Goal: Task Accomplishment & Management: Use online tool/utility

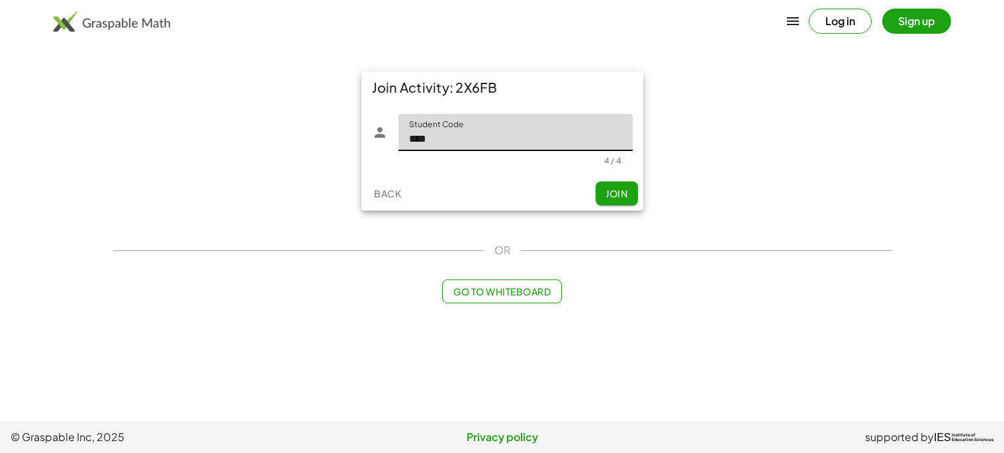
type input "****"
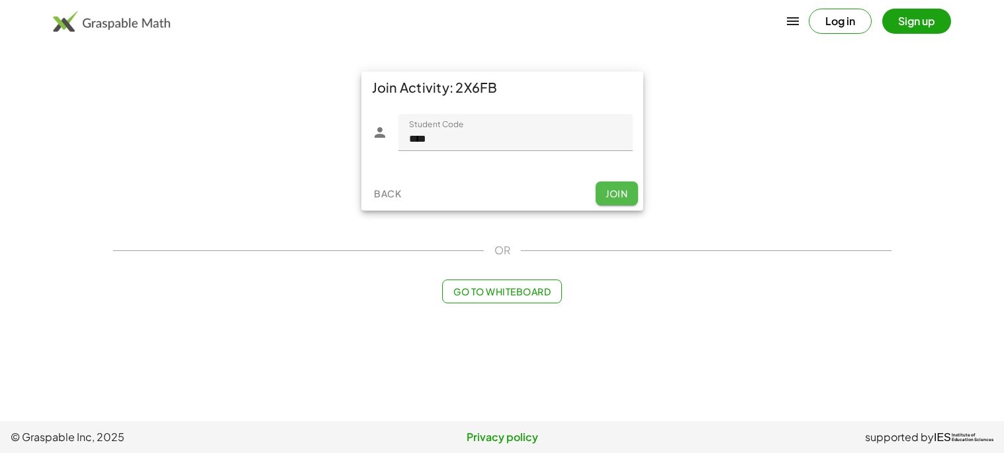
click at [614, 189] on span "Join" at bounding box center [616, 193] width 22 height 12
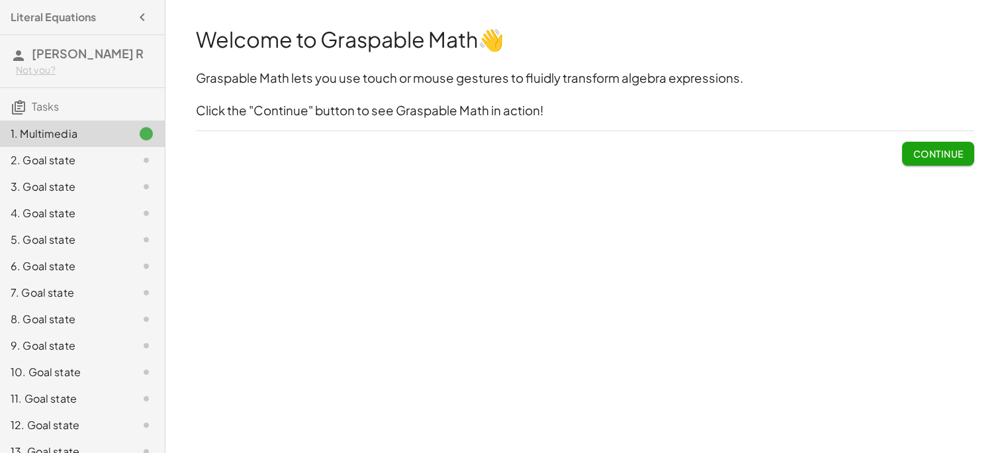
click at [955, 148] on span "Continue" at bounding box center [937, 154] width 50 height 12
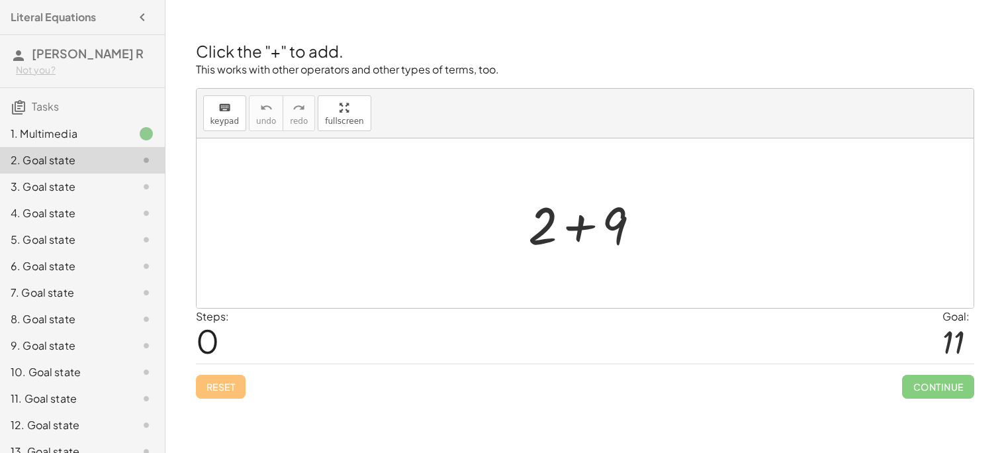
click at [952, 148] on div at bounding box center [584, 222] width 777 height 169
click at [584, 216] on div at bounding box center [589, 223] width 137 height 68
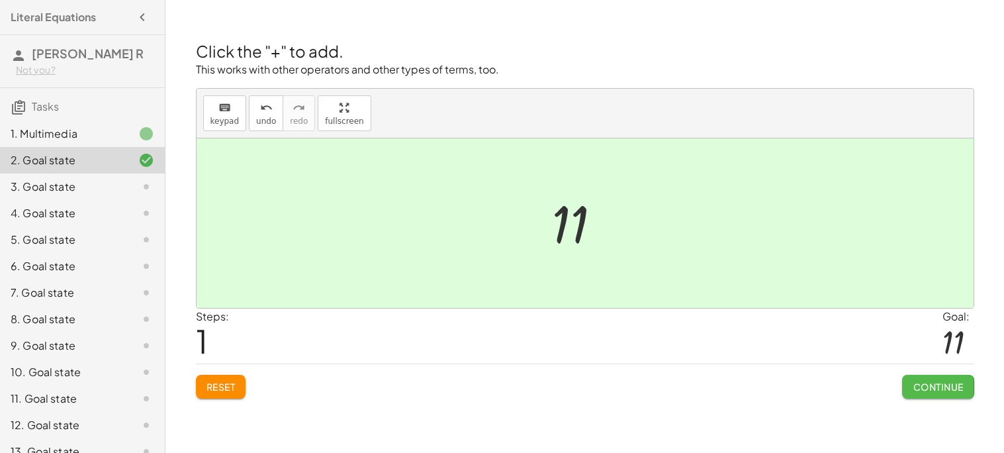
click at [941, 384] on span "Continue" at bounding box center [937, 386] width 50 height 12
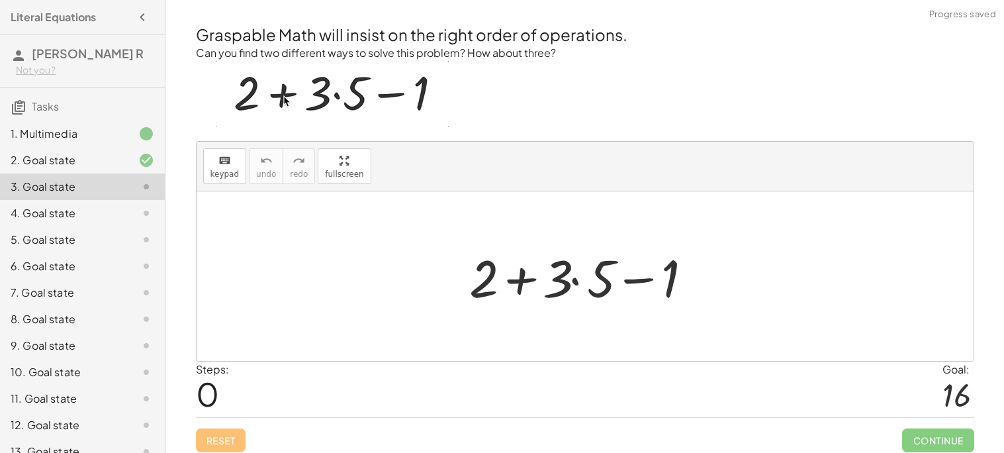
click at [619, 292] on div at bounding box center [589, 276] width 255 height 68
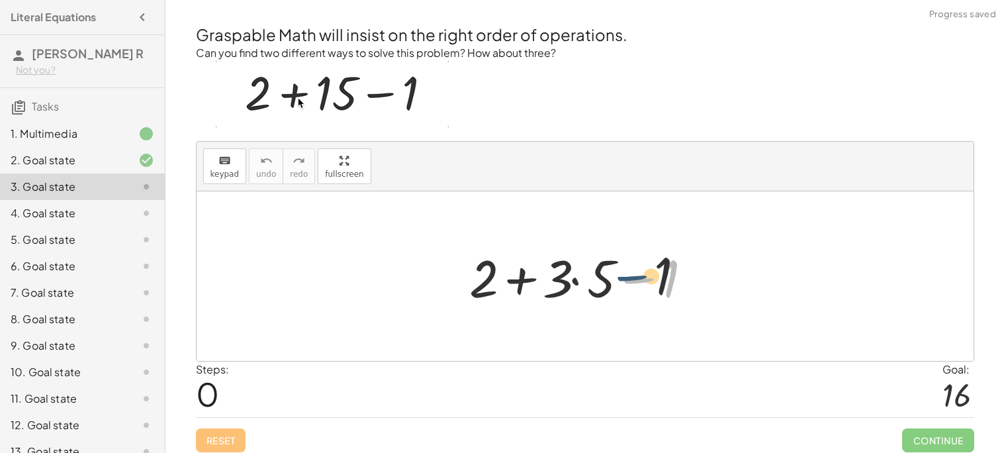
drag, startPoint x: 619, startPoint y: 292, endPoint x: 529, endPoint y: 279, distance: 91.0
click at [529, 279] on div at bounding box center [589, 276] width 255 height 68
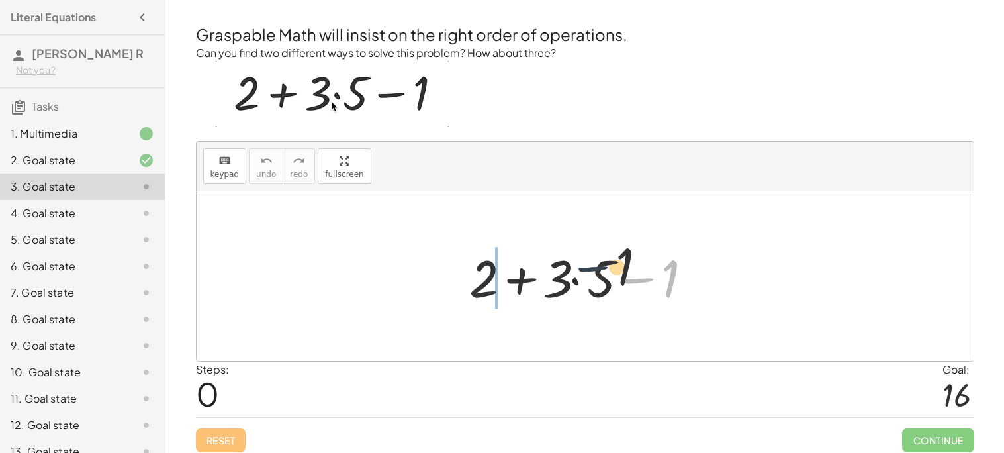
drag, startPoint x: 657, startPoint y: 284, endPoint x: 472, endPoint y: 243, distance: 189.7
click at [472, 243] on div at bounding box center [589, 276] width 255 height 68
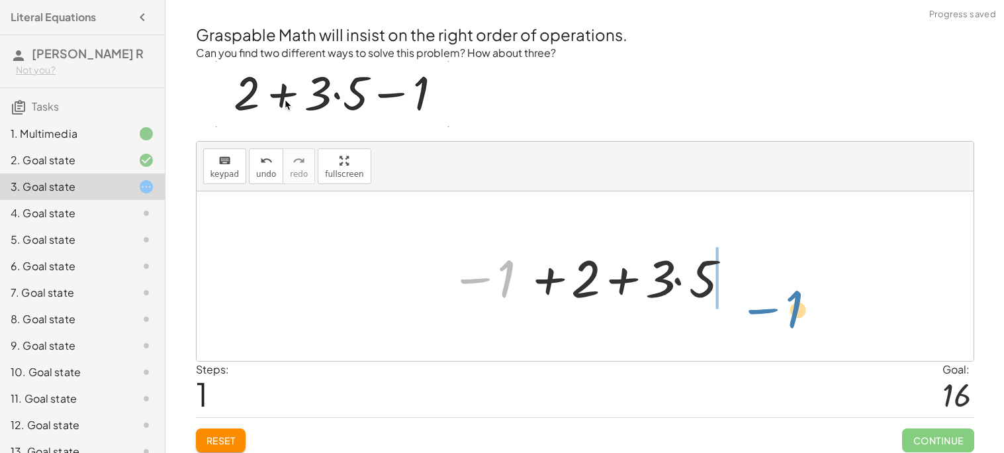
drag, startPoint x: 505, startPoint y: 276, endPoint x: 790, endPoint y: 299, distance: 285.4
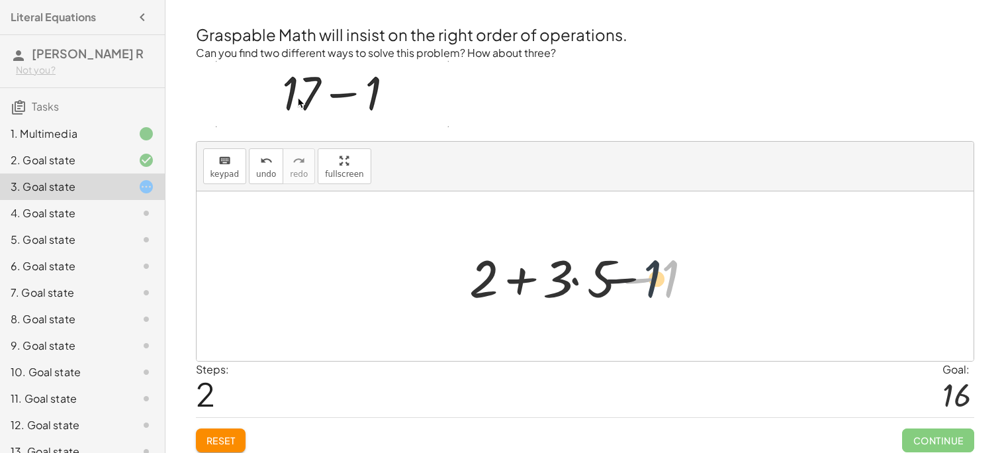
drag, startPoint x: 673, startPoint y: 282, endPoint x: 588, endPoint y: 279, distance: 85.4
click at [588, 279] on div at bounding box center [589, 276] width 255 height 68
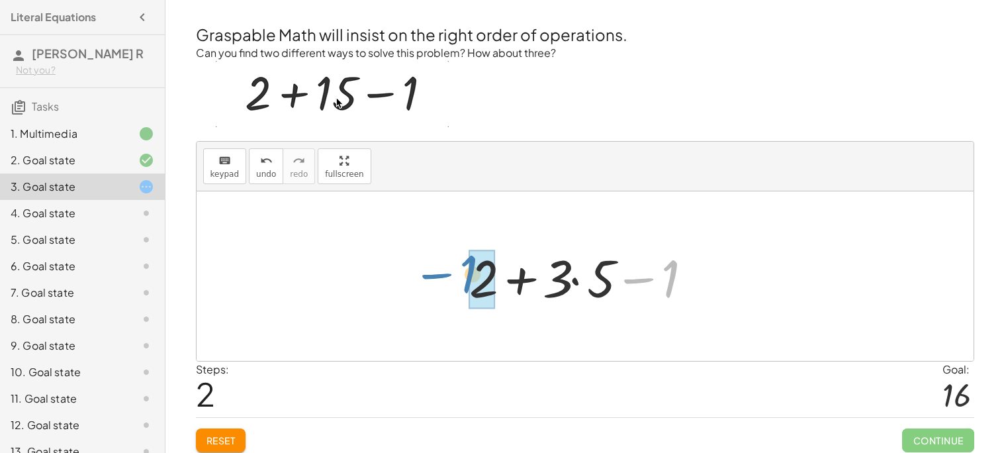
drag, startPoint x: 670, startPoint y: 290, endPoint x: 484, endPoint y: 285, distance: 185.3
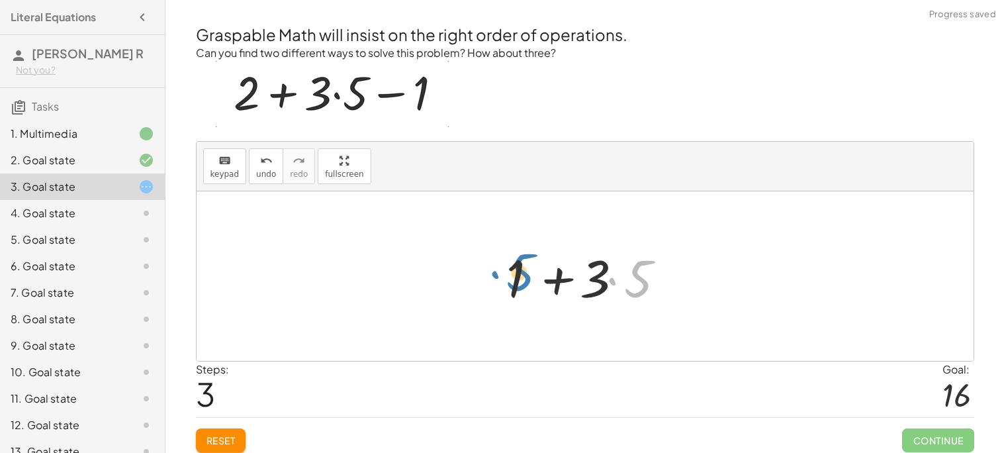
drag, startPoint x: 639, startPoint y: 275, endPoint x: 521, endPoint y: 268, distance: 117.9
click at [521, 268] on div at bounding box center [589, 276] width 181 height 68
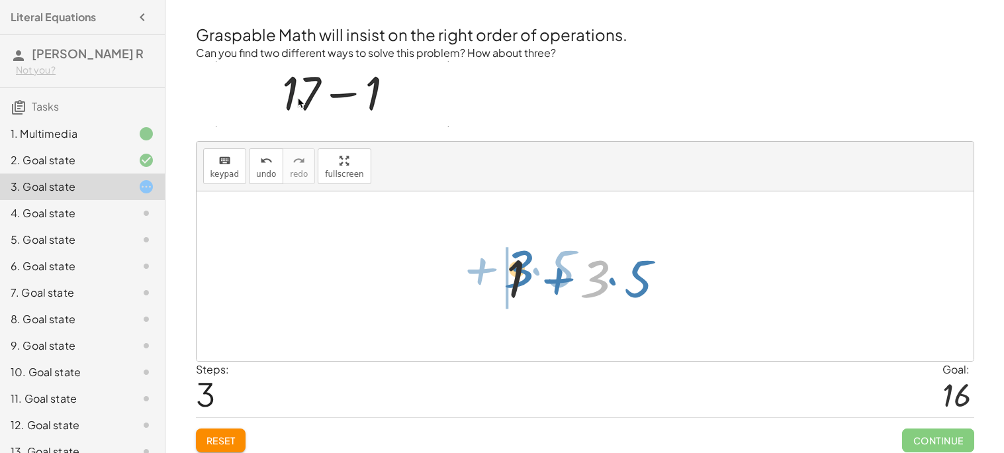
drag, startPoint x: 593, startPoint y: 285, endPoint x: 509, endPoint y: 275, distance: 84.6
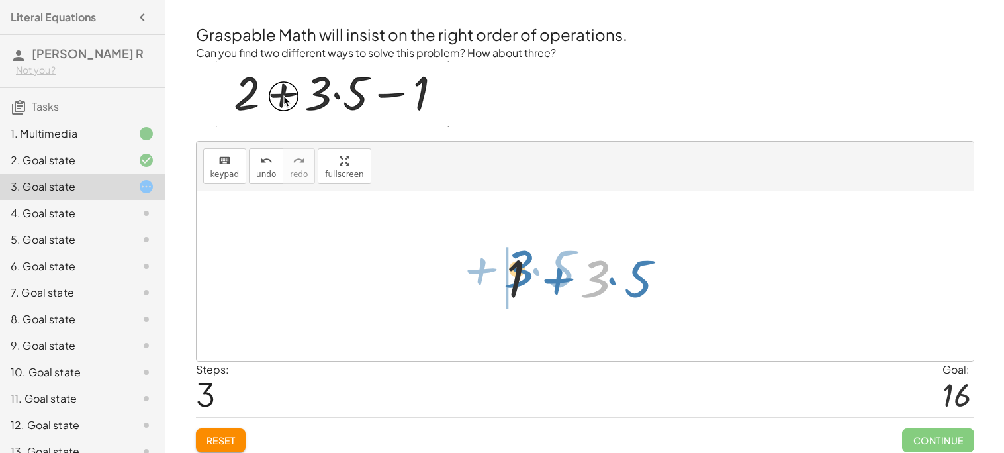
click at [509, 275] on div at bounding box center [589, 276] width 181 height 68
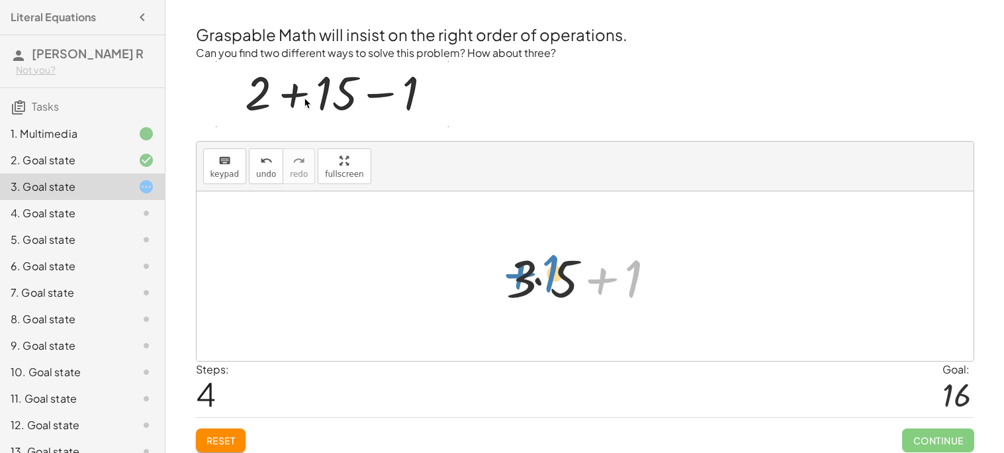
drag, startPoint x: 644, startPoint y: 282, endPoint x: 561, endPoint y: 277, distance: 82.9
click at [561, 277] on div at bounding box center [589, 276] width 181 height 68
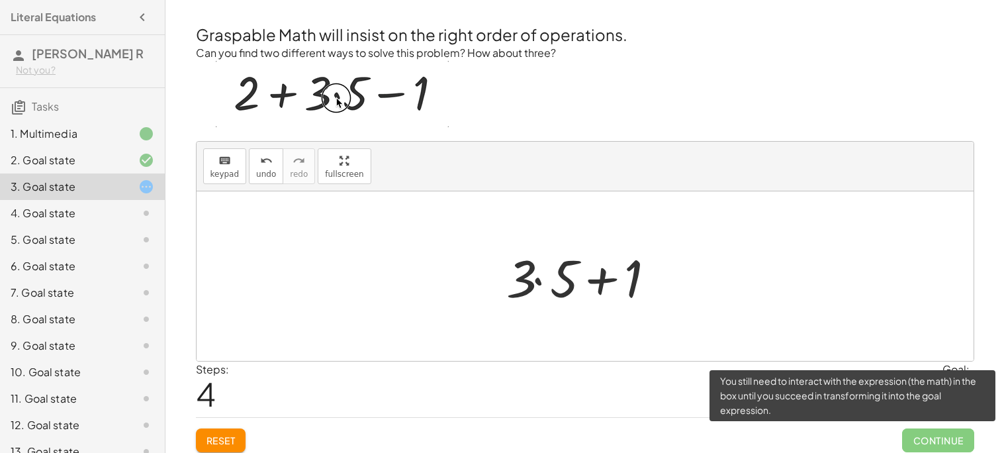
click at [922, 444] on span "Continue" at bounding box center [937, 440] width 71 height 24
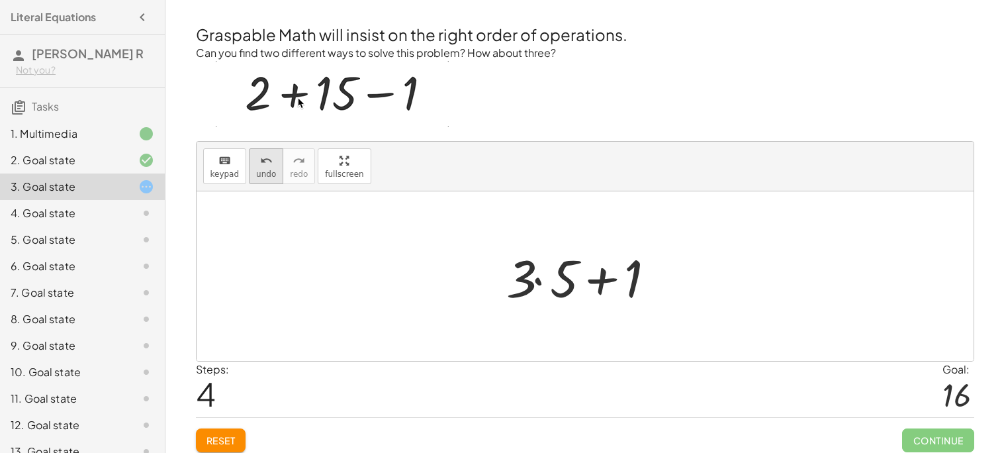
click at [265, 168] on button "undo undo" at bounding box center [266, 166] width 34 height 36
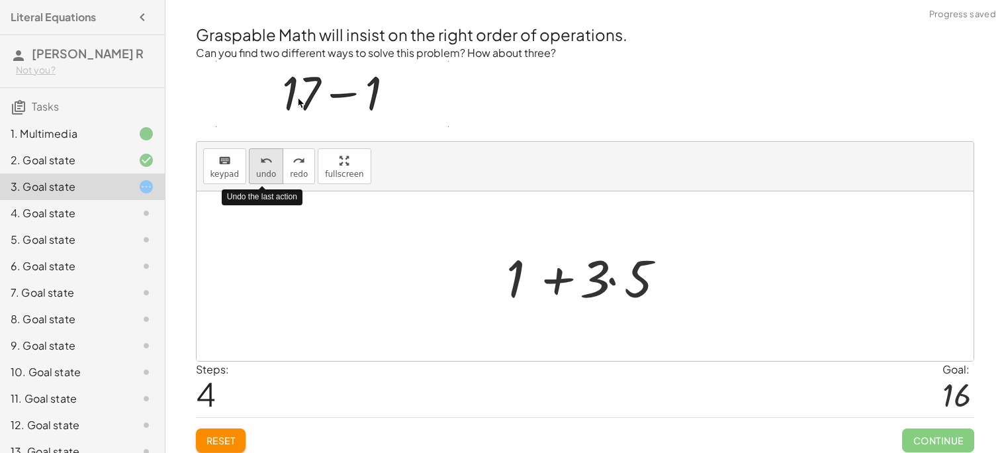
click at [265, 168] on button "undo undo" at bounding box center [266, 166] width 34 height 36
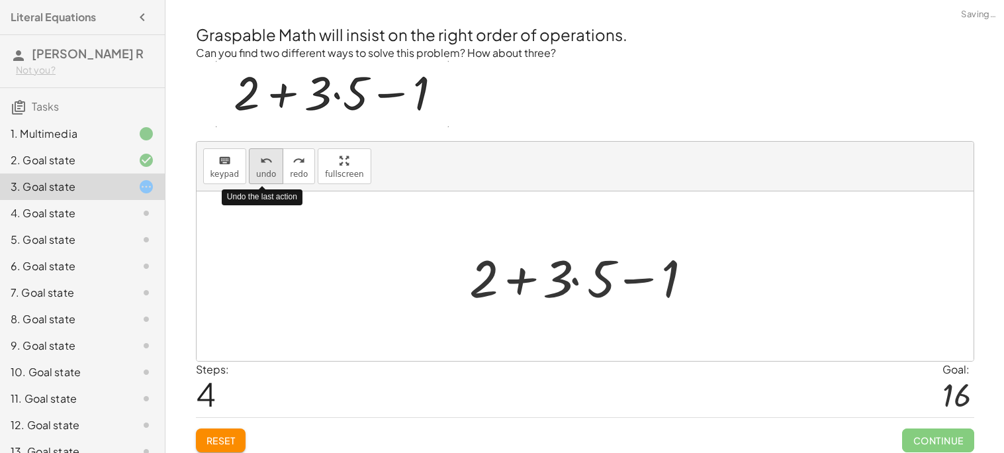
click at [265, 168] on button "undo undo" at bounding box center [266, 166] width 34 height 36
